Goal: Information Seeking & Learning: Learn about a topic

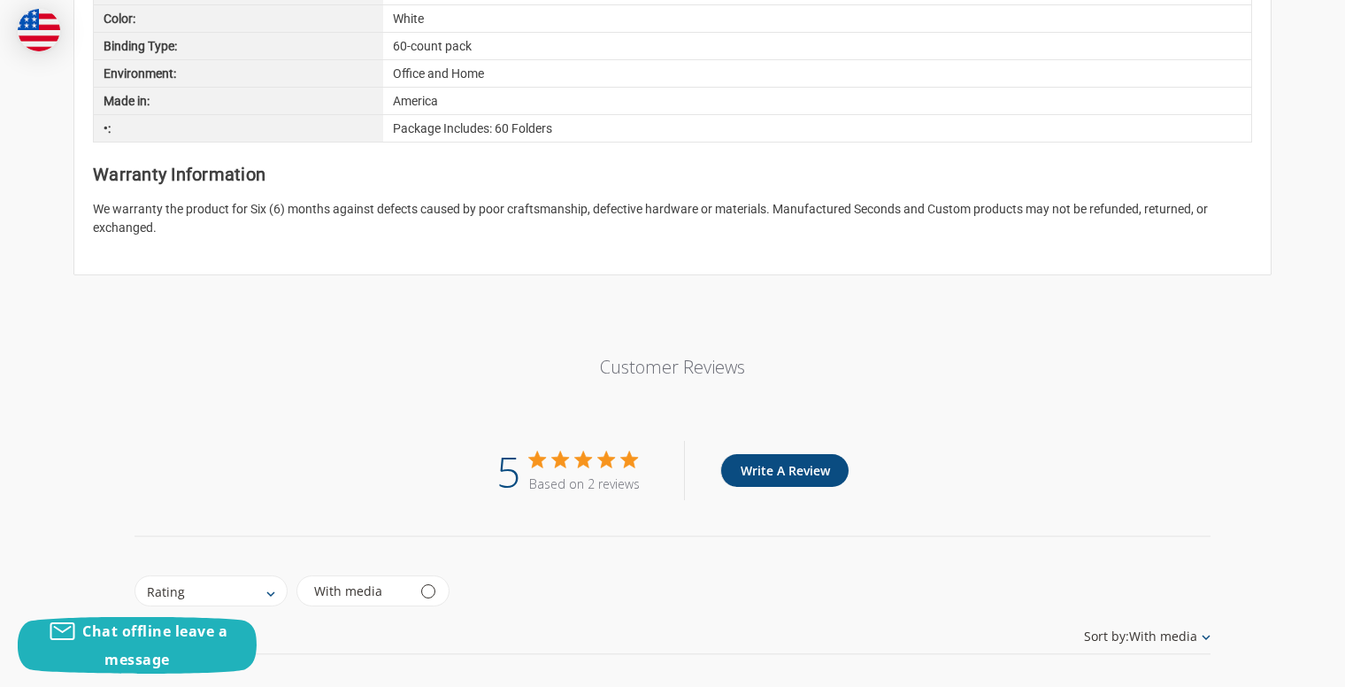
scroll to position [2060, 0]
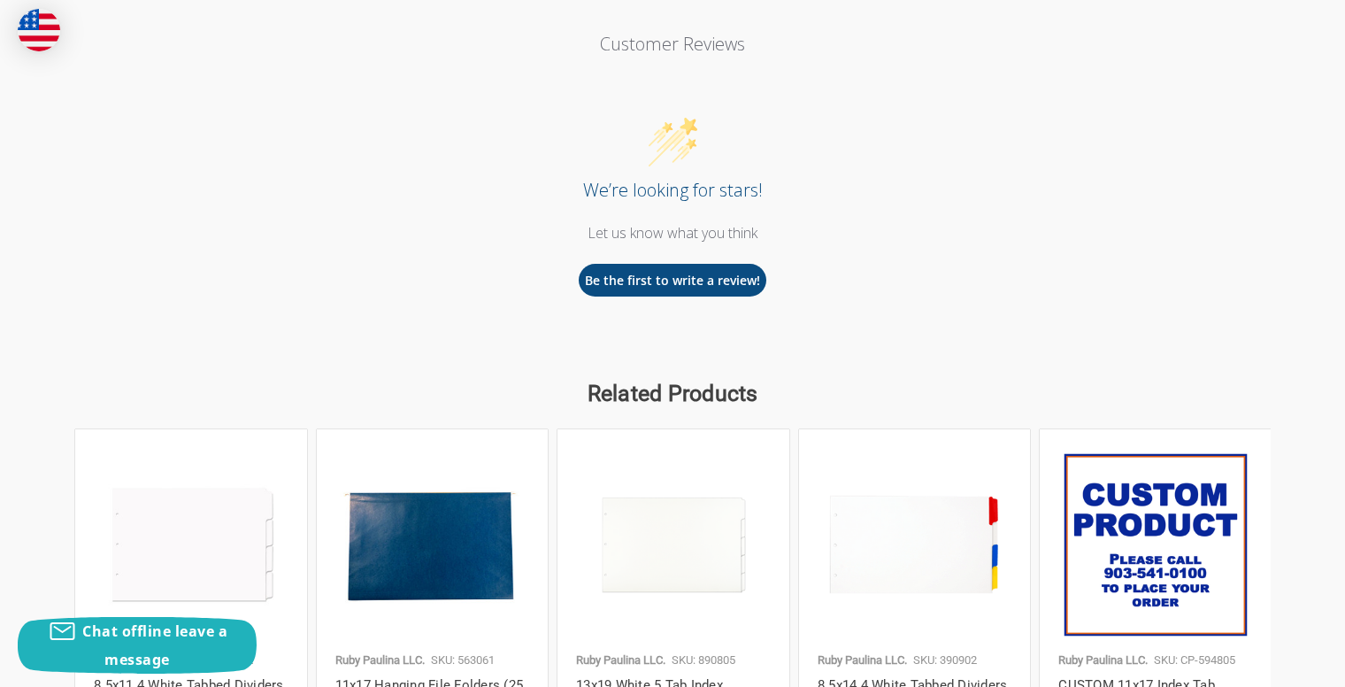
scroll to position [2060, 0]
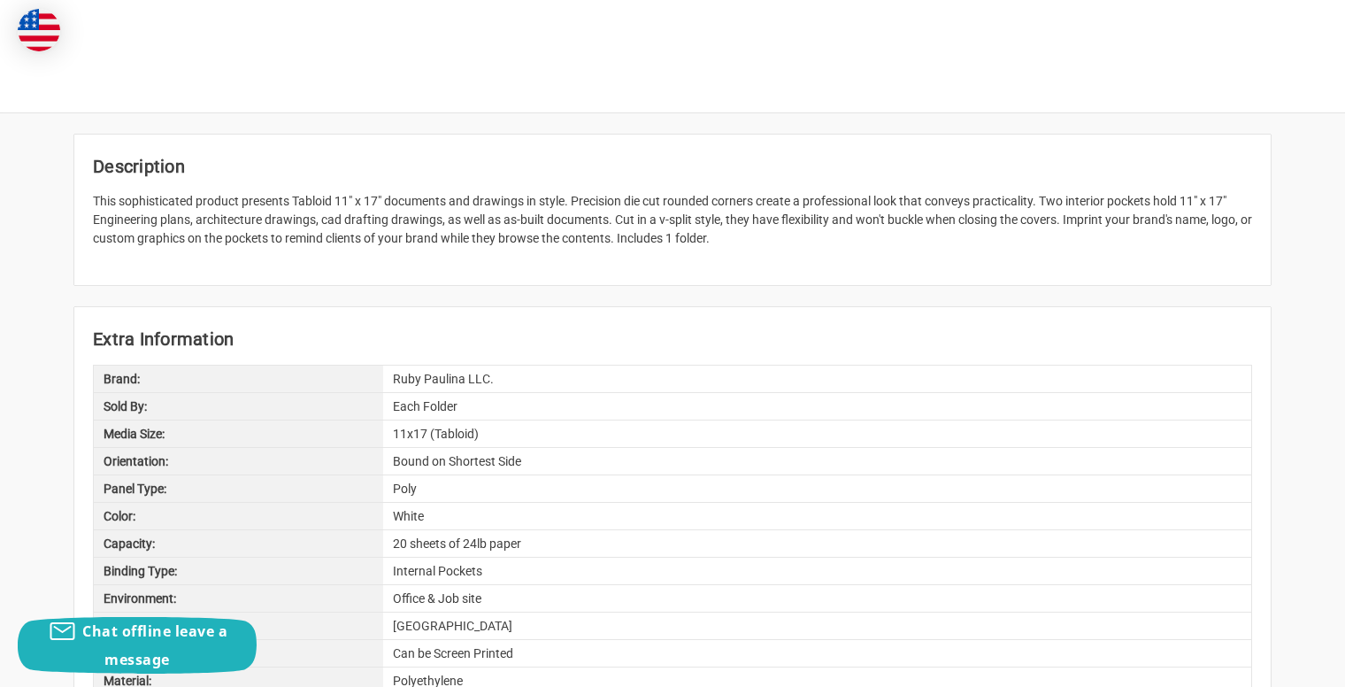
scroll to position [1374, 0]
